Goal: Task Accomplishment & Management: Use online tool/utility

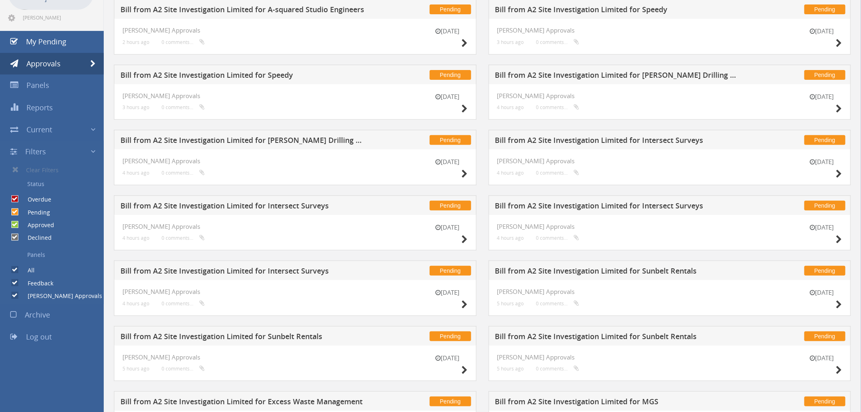
scroll to position [20, 0]
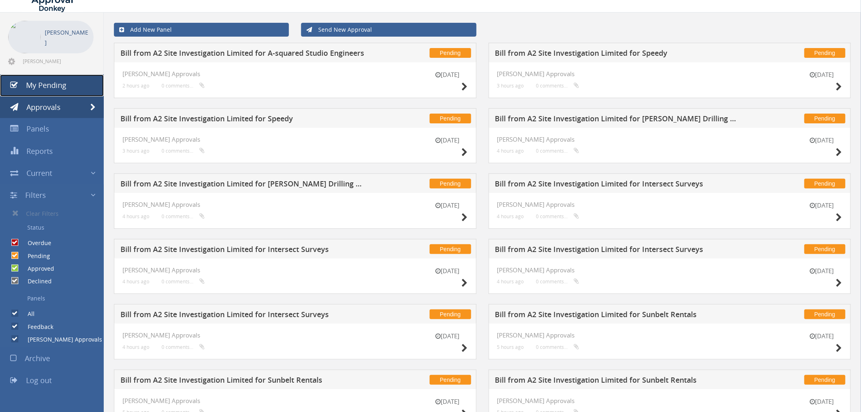
click at [51, 83] on span "My Pending" at bounding box center [46, 85] width 40 height 10
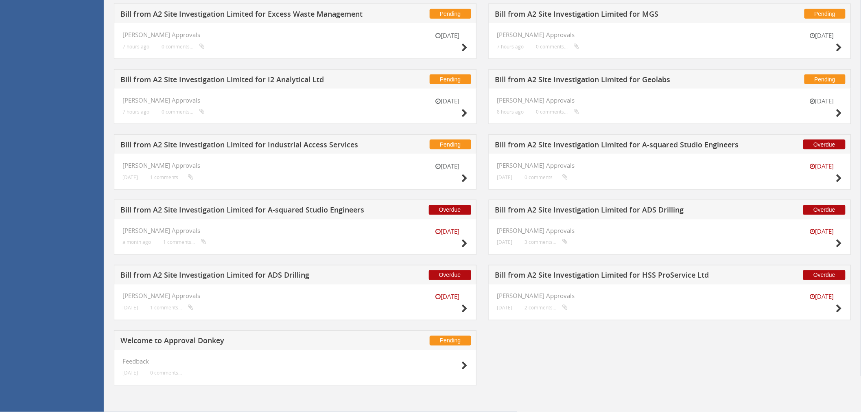
scroll to position [407, 0]
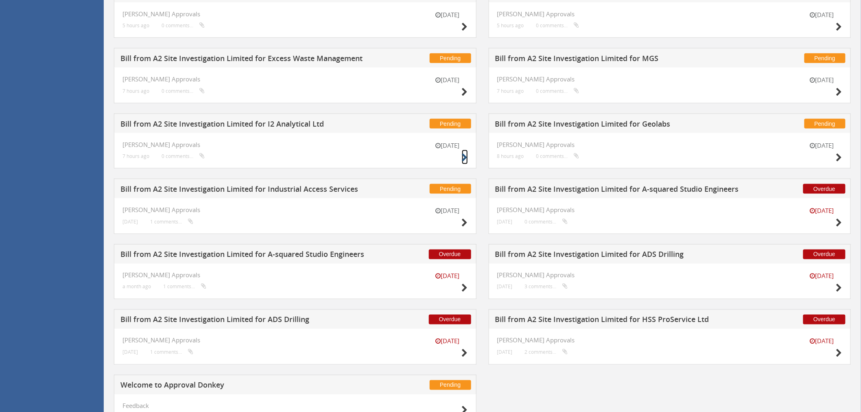
drag, startPoint x: 469, startPoint y: 157, endPoint x: 465, endPoint y: 160, distance: 4.9
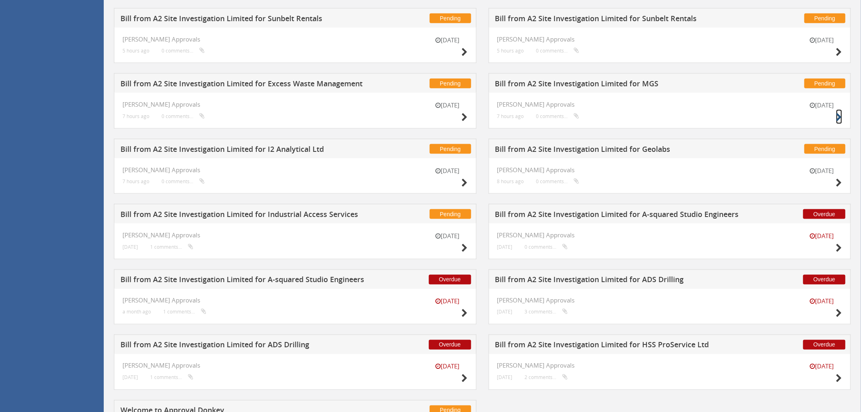
scroll to position [361, 0]
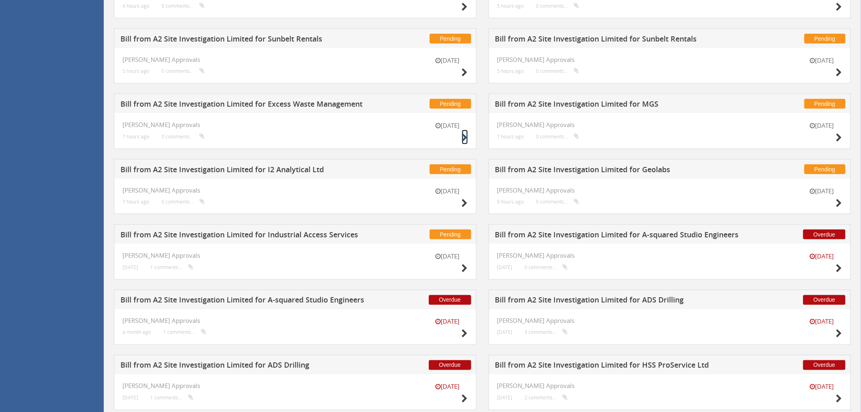
drag, startPoint x: 469, startPoint y: 138, endPoint x: 463, endPoint y: 138, distance: 6.5
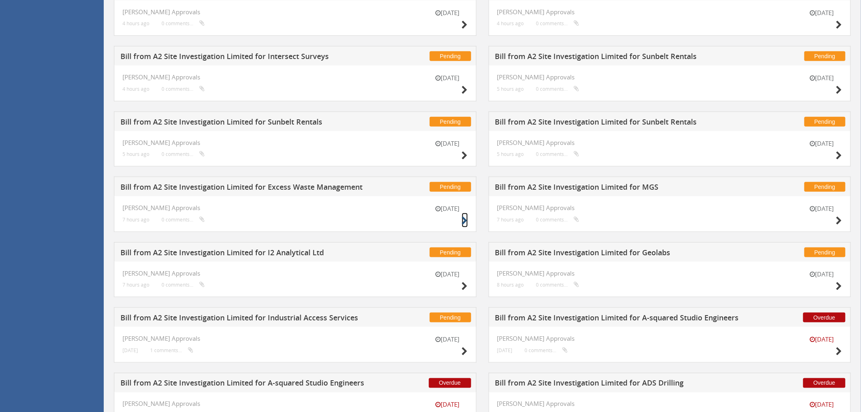
scroll to position [271, 0]
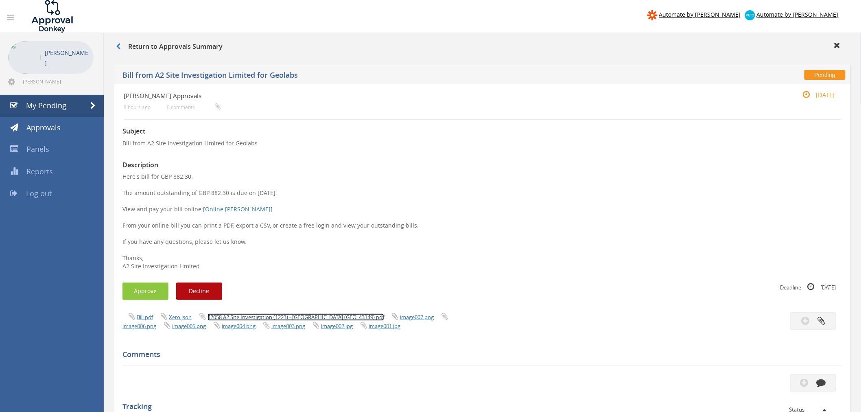
click at [226, 316] on link "42058 A2 Site Investigation (1223) - Beckenham Car Park (GEO_43149).pdf" at bounding box center [295, 316] width 177 height 7
click at [157, 286] on button "Approve" at bounding box center [145, 290] width 46 height 17
click at [241, 319] on link "Invoice 547095 from i2 Analytical Limited.pdf" at bounding box center [260, 316] width 107 height 7
click at [150, 295] on button "Approve" at bounding box center [145, 290] width 46 height 17
click at [225, 319] on link "INV262079.PDF" at bounding box center [225, 316] width 37 height 7
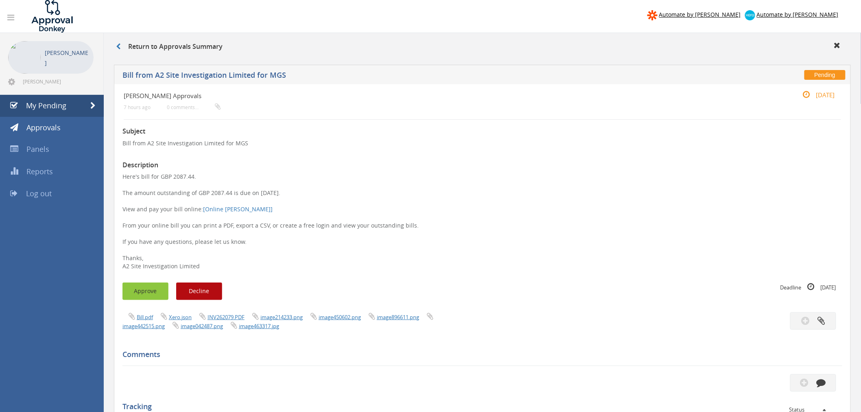
click at [143, 284] on button "Approve" at bounding box center [145, 290] width 46 height 17
click at [236, 316] on link "Invoice_00088_from_Excess_Waste_Management.pdf" at bounding box center [271, 316] width 129 height 7
click at [183, 176] on p "Here's bill for GBP 350.00. The amount outstanding of GBP 350.00 is due on 29 O…" at bounding box center [482, 221] width 720 height 98
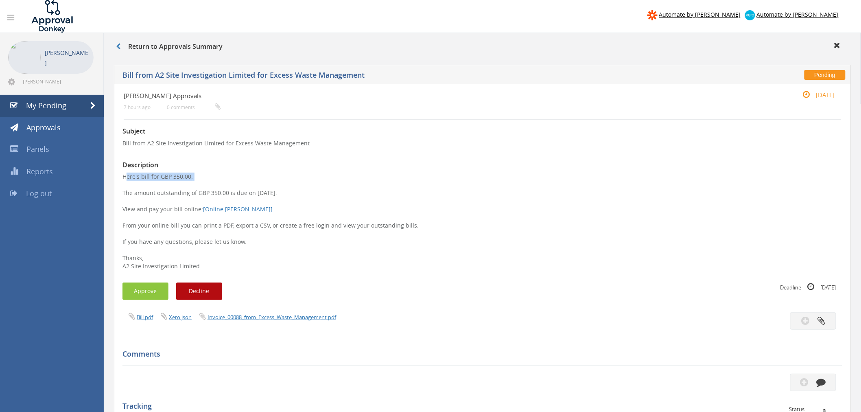
click at [183, 176] on p "Here's bill for GBP 350.00. The amount outstanding of GBP 350.00 is due on 29 O…" at bounding box center [482, 221] width 720 height 98
click at [186, 177] on p "Here's bill for GBP 350.00. The amount outstanding of GBP 350.00 is due on 29 O…" at bounding box center [482, 221] width 720 height 98
click at [155, 292] on button "Approve" at bounding box center [145, 290] width 46 height 17
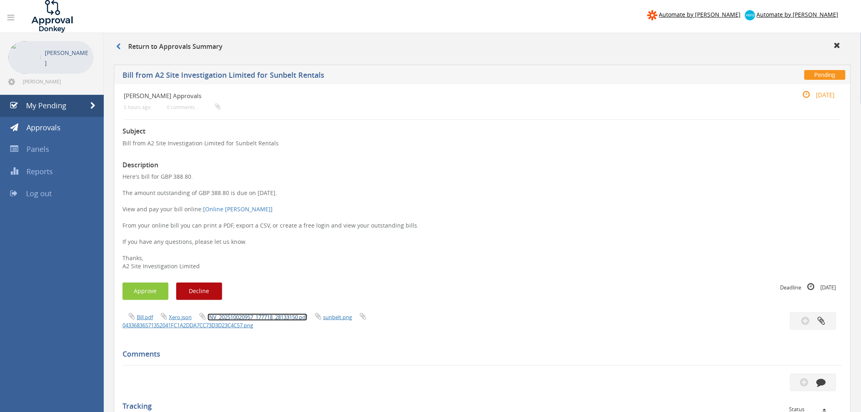
click at [227, 316] on link "INV_202510020957_177718_28133150.pdf" at bounding box center [257, 316] width 100 height 7
click at [145, 296] on button "Approve" at bounding box center [145, 290] width 46 height 17
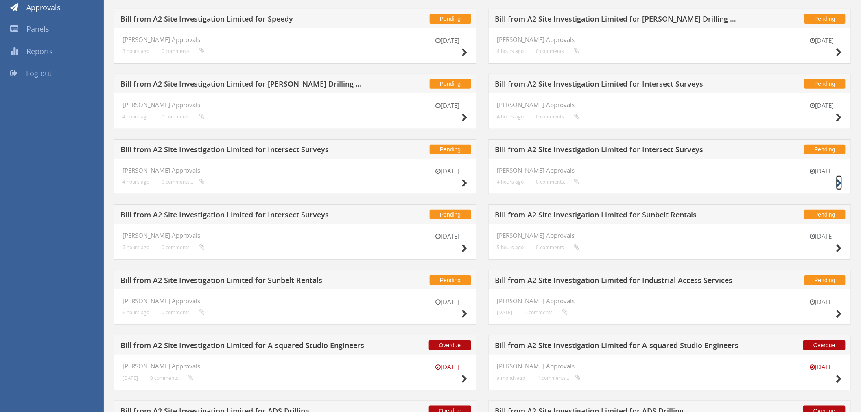
scroll to position [255, 0]
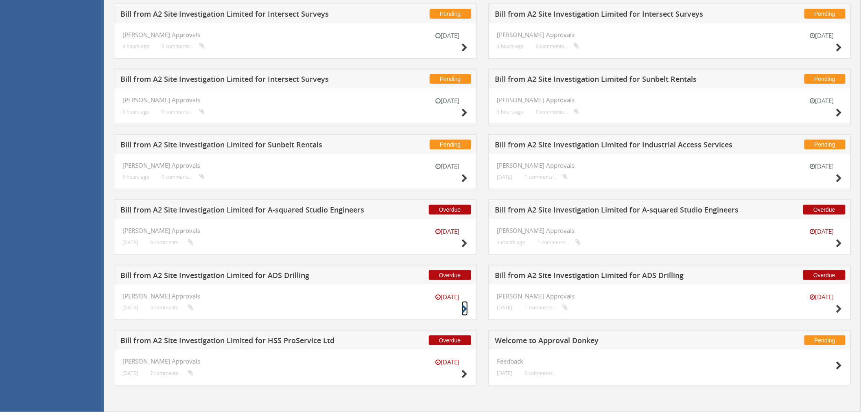
click at [466, 311] on icon at bounding box center [465, 309] width 6 height 9
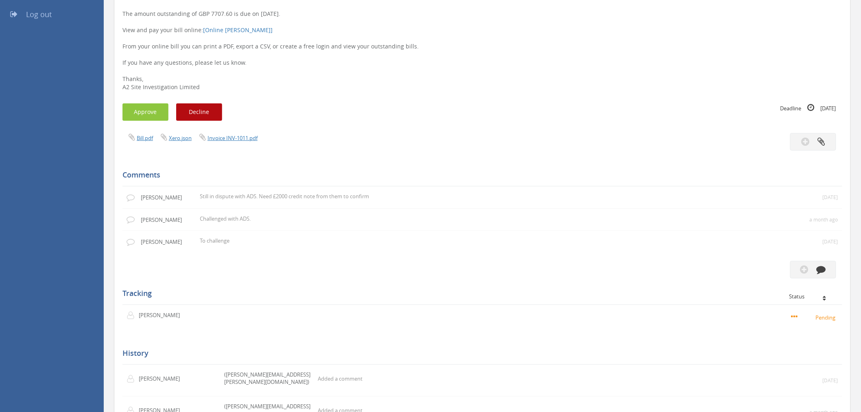
scroll to position [165, 0]
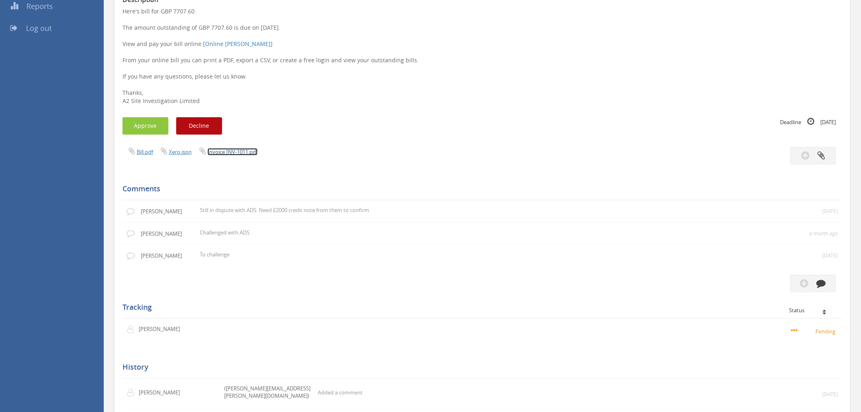
click at [247, 153] on link "Invoice INV-1011.pdf" at bounding box center [232, 151] width 50 height 7
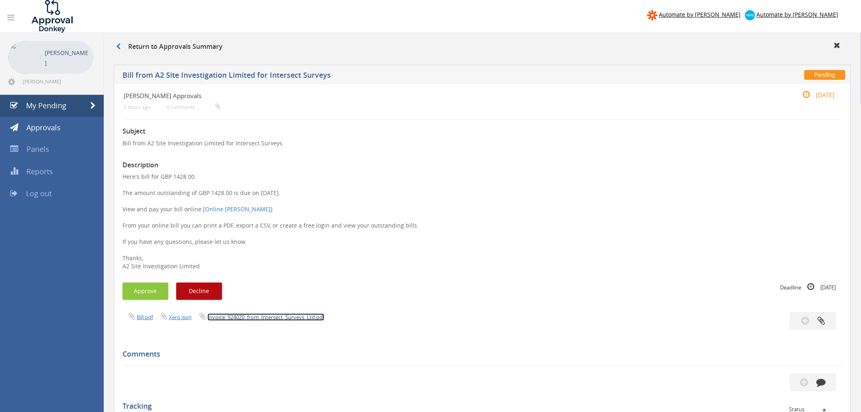
click at [258, 314] on link "Invoice_924020_from_Intersect_Surveys_Ltd.pdf" at bounding box center [265, 316] width 117 height 7
click at [229, 320] on link "Invoice_924020_from_Intersect_Surveys_Ltd.pdf" at bounding box center [265, 316] width 117 height 7
click at [251, 314] on link "Invoice_924033_from_Intersect_Surveys_Ltd.pdf" at bounding box center [265, 316] width 117 height 7
click at [148, 288] on button "Approve" at bounding box center [145, 290] width 46 height 17
